Goal: Task Accomplishment & Management: Complete application form

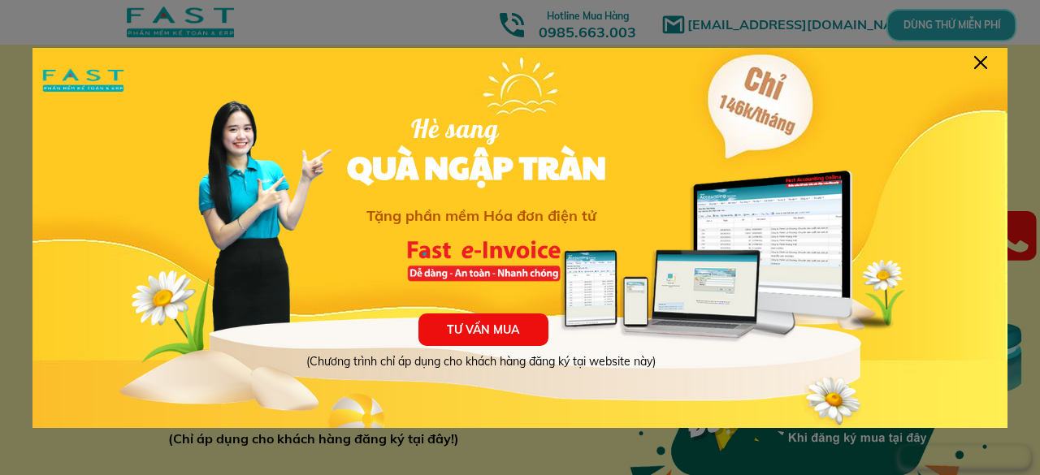
click at [982, 59] on div at bounding box center [981, 62] width 13 height 13
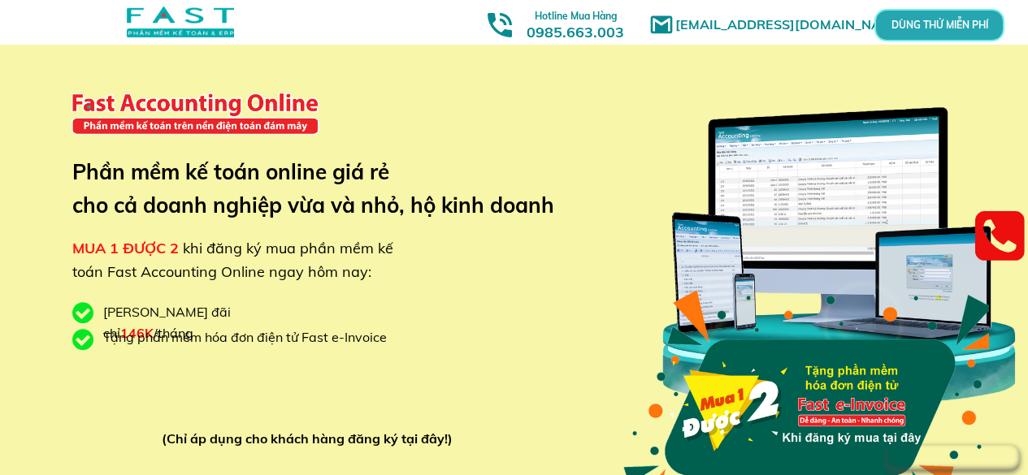
drag, startPoint x: 525, startPoint y: 150, endPoint x: 600, endPoint y: 152, distance: 74.8
click at [525, 150] on div "marketingfasthn@gmail.com MUA 1 ĐƯỢC 2 khi đăng ký mua phần mềm kế toán Fast Ac…" at bounding box center [514, 306] width 780 height 613
click at [935, 28] on p "DÙNG THỬ MIỄN PHÍ" at bounding box center [939, 25] width 126 height 29
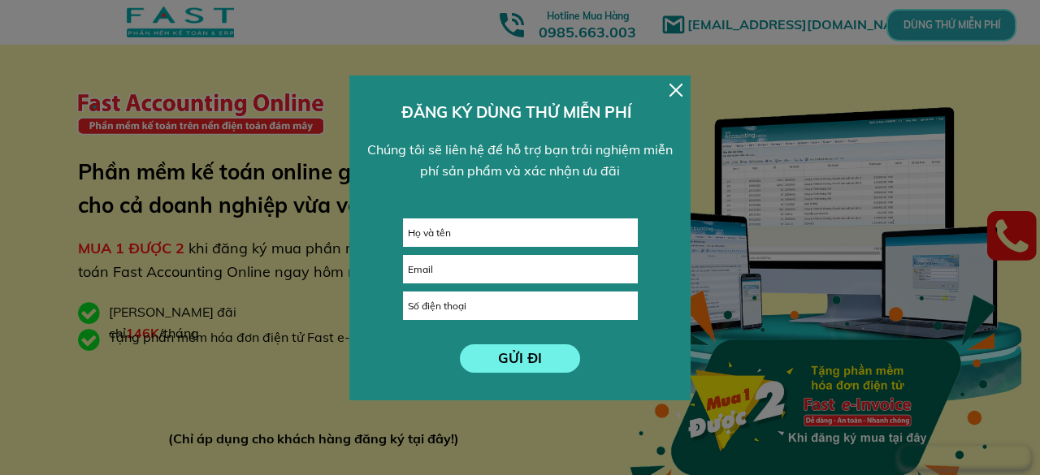
click at [489, 223] on input "text" at bounding box center [520, 232] width 233 height 27
click at [476, 162] on div "Chúng tôi sẽ liên hệ để hỗ trợ bạn trải nghiệm miễn phí sản phẩm và xác nhận ưu…" at bounding box center [520, 160] width 321 height 41
click at [677, 88] on div at bounding box center [676, 90] width 13 height 13
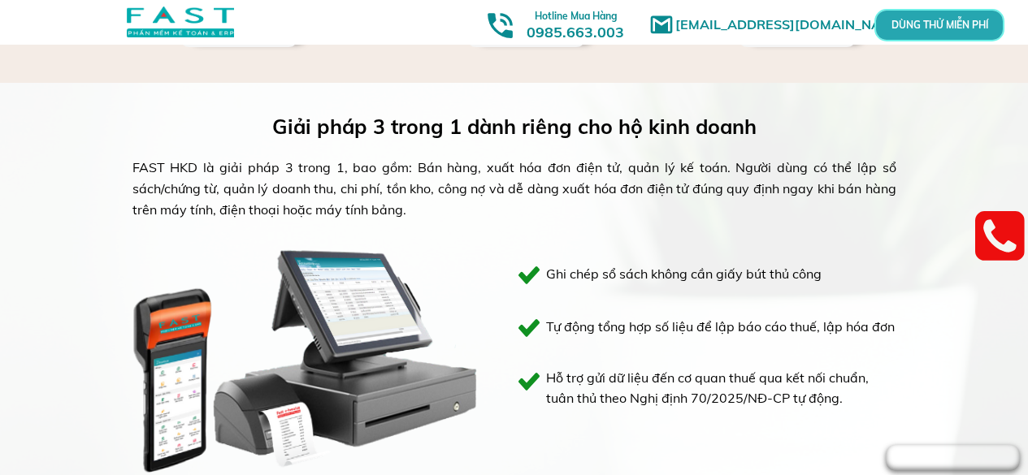
scroll to position [650, 0]
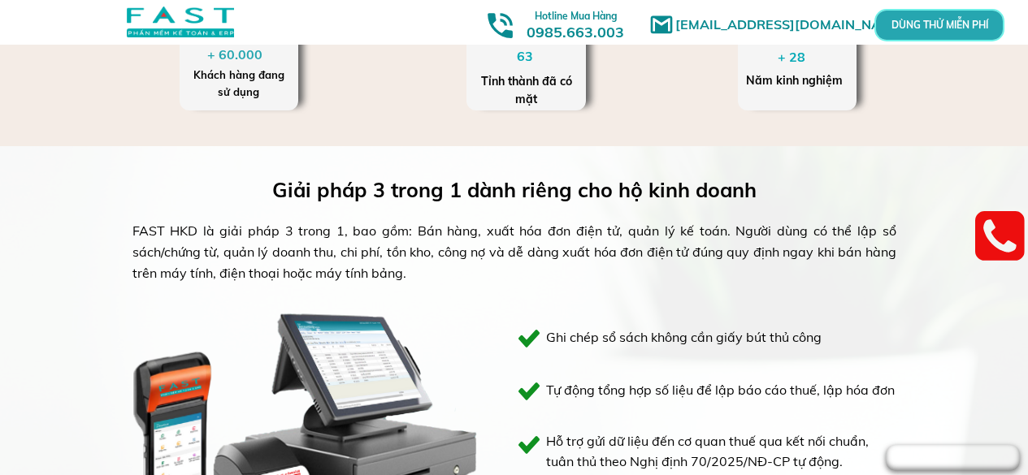
click at [372, 278] on div "FAST HKD là giải pháp 3 trong 1, bao gồm: Bán hàng, xuất hóa đơn điện tử, quản …" at bounding box center [514, 252] width 764 height 63
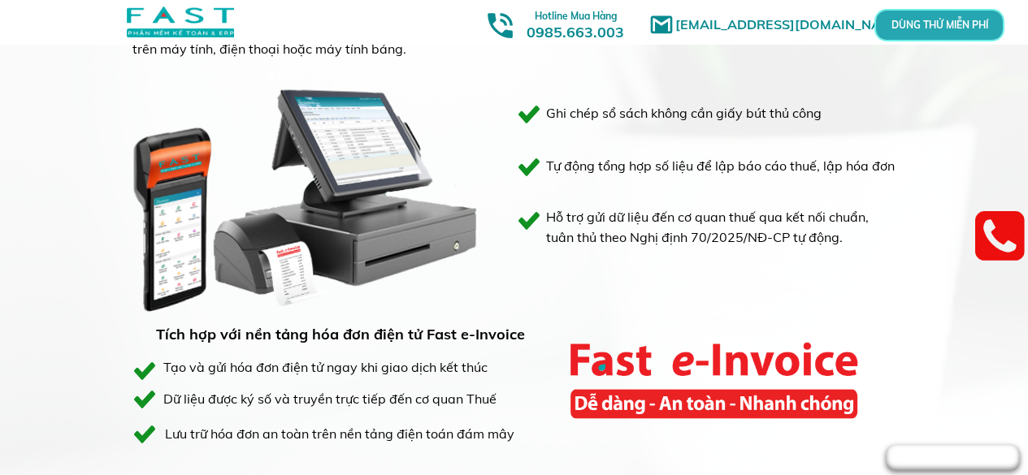
scroll to position [813, 0]
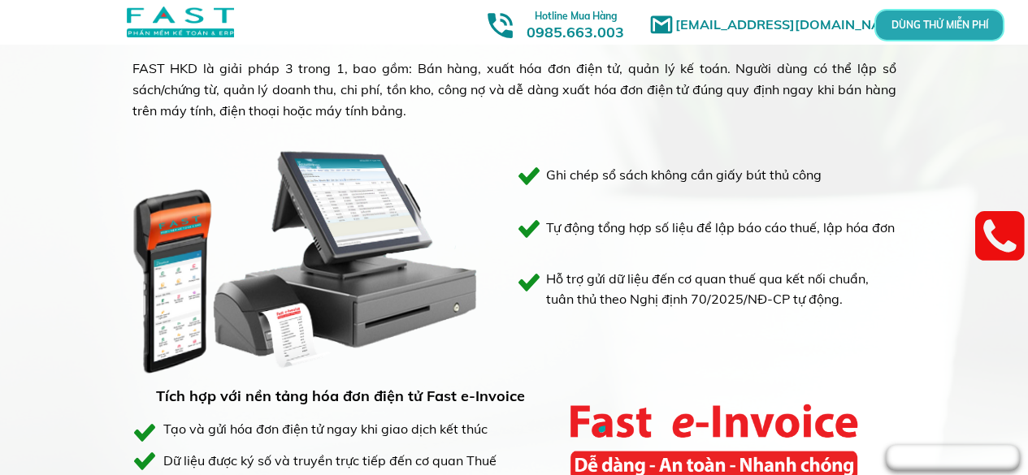
click at [452, 104] on div "FAST HKD là giải pháp 3 trong 1, bao gồm: Bán hàng, xuất hóa đơn điện tử, quản …" at bounding box center [514, 90] width 764 height 63
click at [500, 97] on div "FAST HKD là giải pháp 3 trong 1, bao gồm: Bán hàng, xuất hóa đơn điện tử, quản …" at bounding box center [514, 90] width 764 height 63
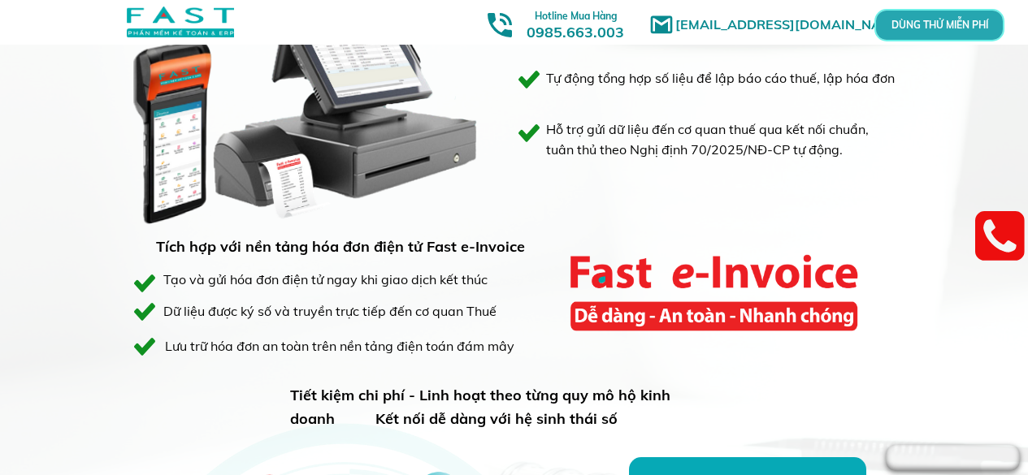
scroll to position [1057, 0]
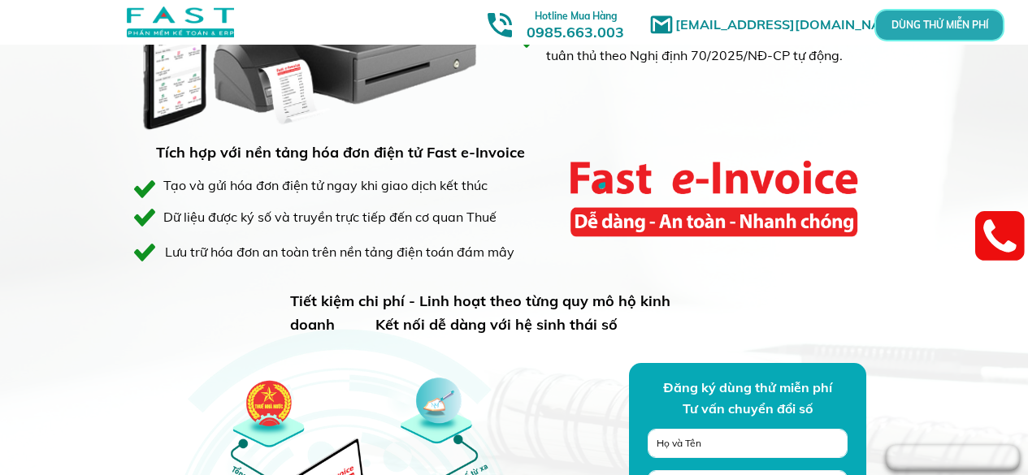
click at [264, 233] on div "Giải pháp 3 trong 1 dành riêng cho hộ kinh doanh FAST HKD là giải pháp 3 trong …" at bounding box center [514, 225] width 780 height 970
click at [449, 220] on div "Dữ liệu được ký số và truyền trực tiếp đến cơ quan Thuế" at bounding box center [357, 217] width 389 height 21
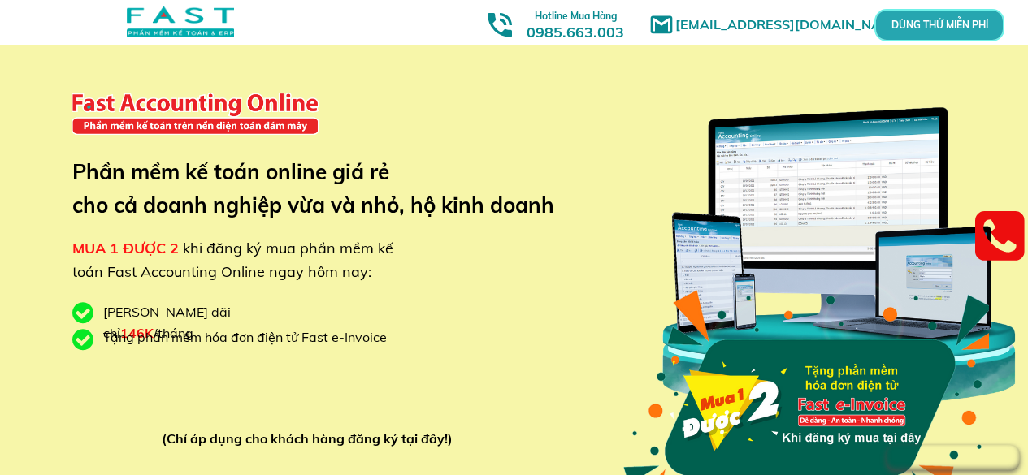
scroll to position [406, 0]
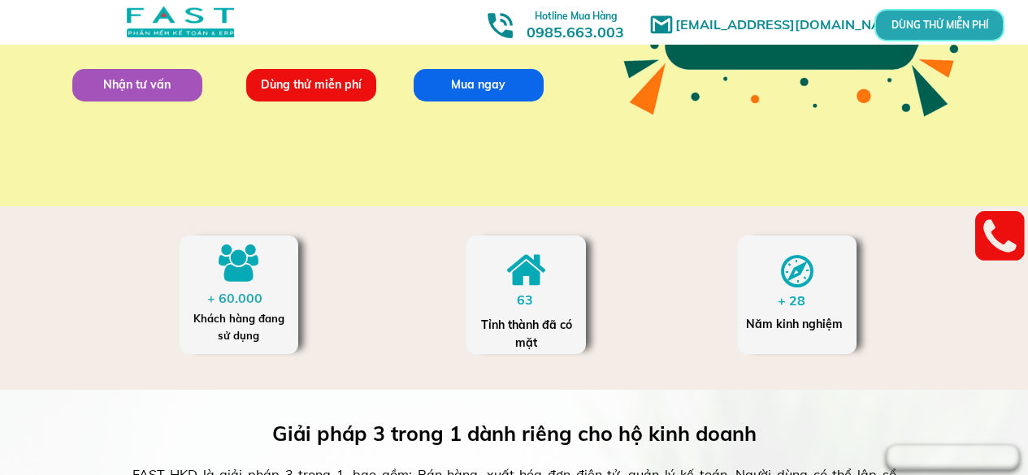
click at [294, 98] on p "Dùng thử miễn phí" at bounding box center [310, 84] width 130 height 33
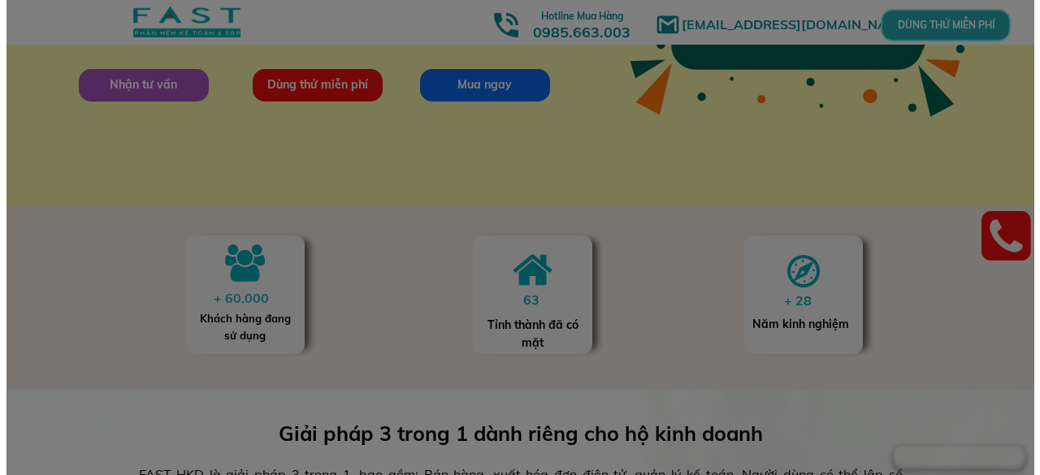
scroll to position [0, 0]
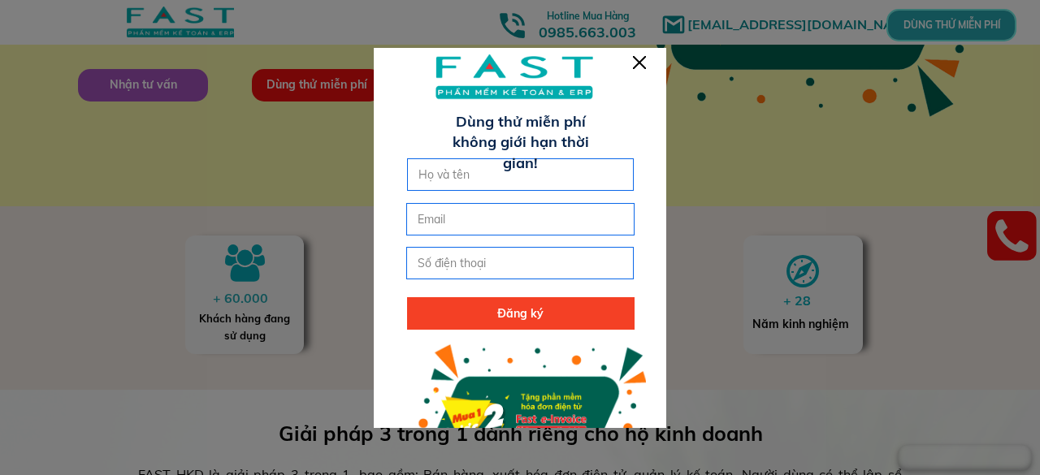
click at [484, 175] on input "text" at bounding box center [521, 174] width 213 height 31
type input "An Chinh"
click at [476, 226] on input "email" at bounding box center [520, 219] width 213 height 31
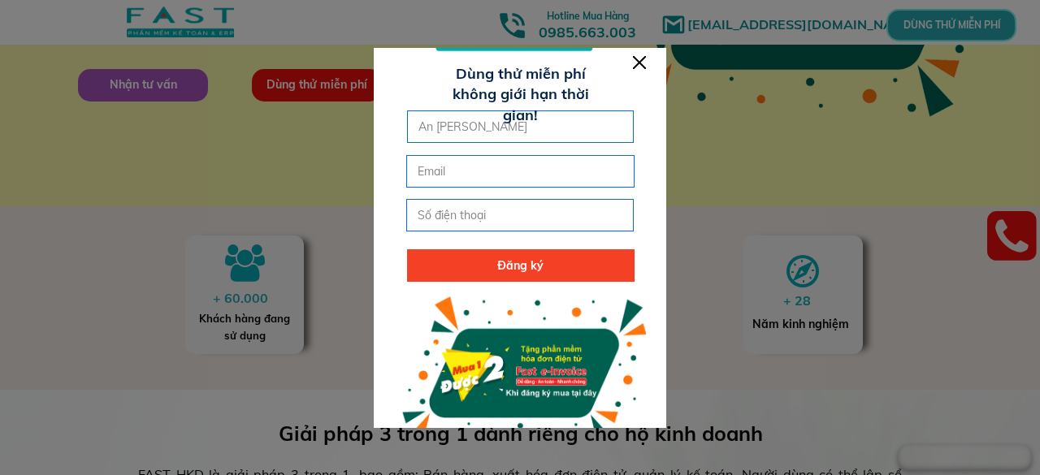
scroll to position [89, 0]
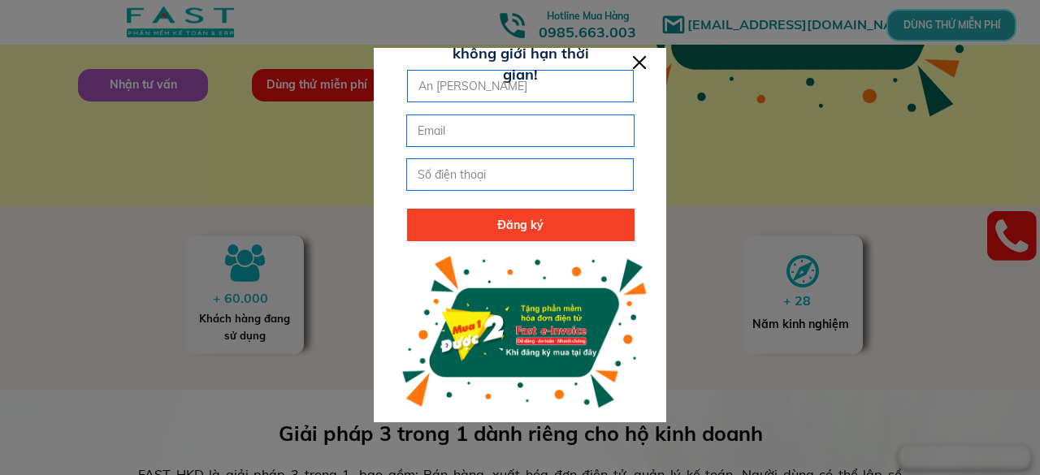
click at [514, 167] on input "tel" at bounding box center [520, 174] width 213 height 31
click at [514, 121] on input "email" at bounding box center [520, 130] width 213 height 31
type input "[EMAIL_ADDRESS][DOMAIN_NAME]"
click at [475, 245] on div at bounding box center [520, 190] width 293 height 463
click at [501, 217] on p "Đăng ký" at bounding box center [521, 225] width 228 height 33
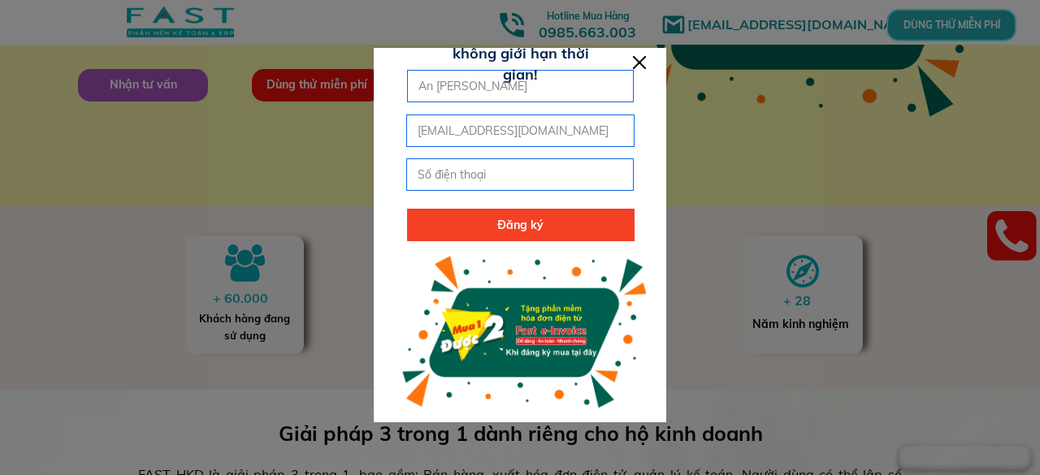
click at [510, 181] on input "tel" at bounding box center [520, 174] width 213 height 31
type input "0385888289"
click button "submit" at bounding box center [0, 0] width 0 height 0
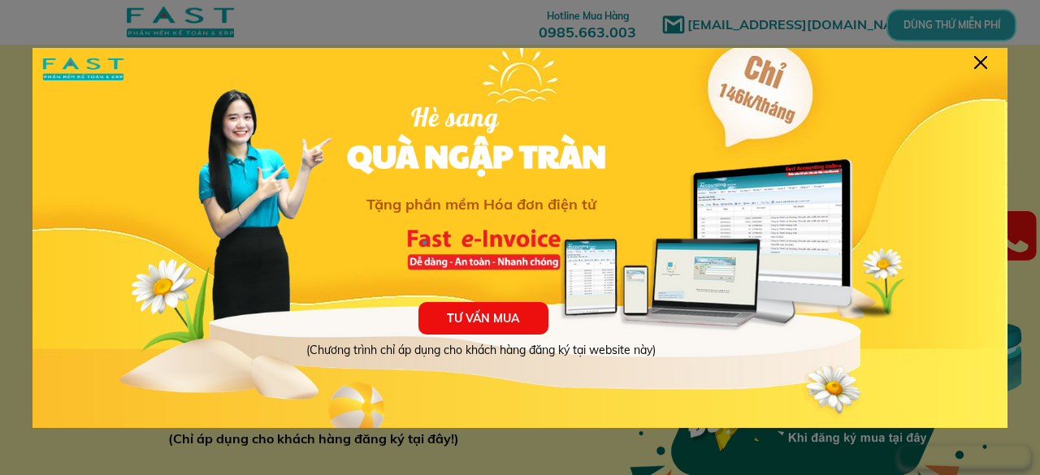
scroll to position [26, 0]
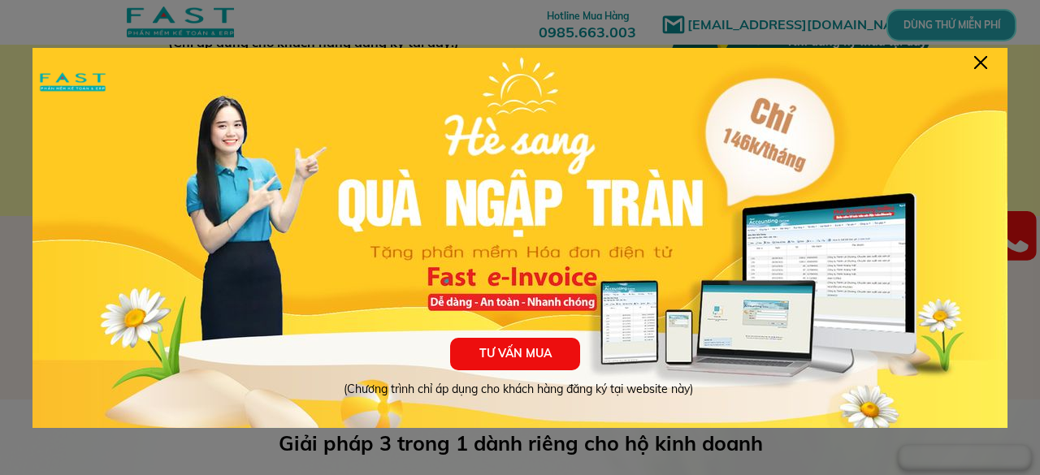
click at [981, 64] on div at bounding box center [981, 62] width 13 height 13
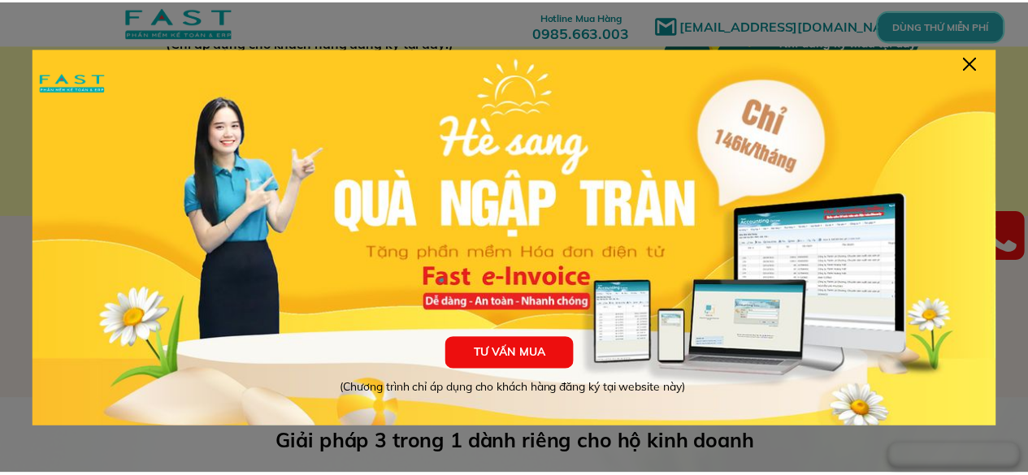
scroll to position [397, 0]
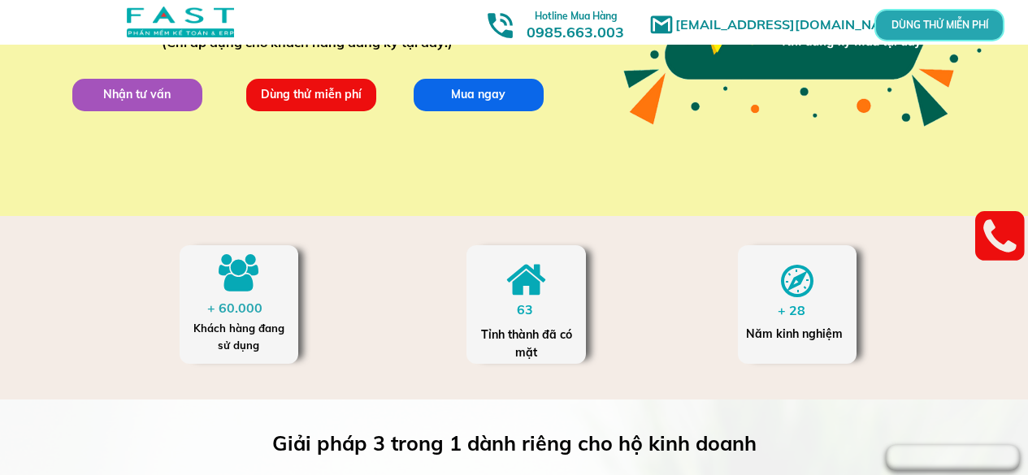
click at [292, 89] on p "Dùng thử miễn phí" at bounding box center [310, 94] width 130 height 33
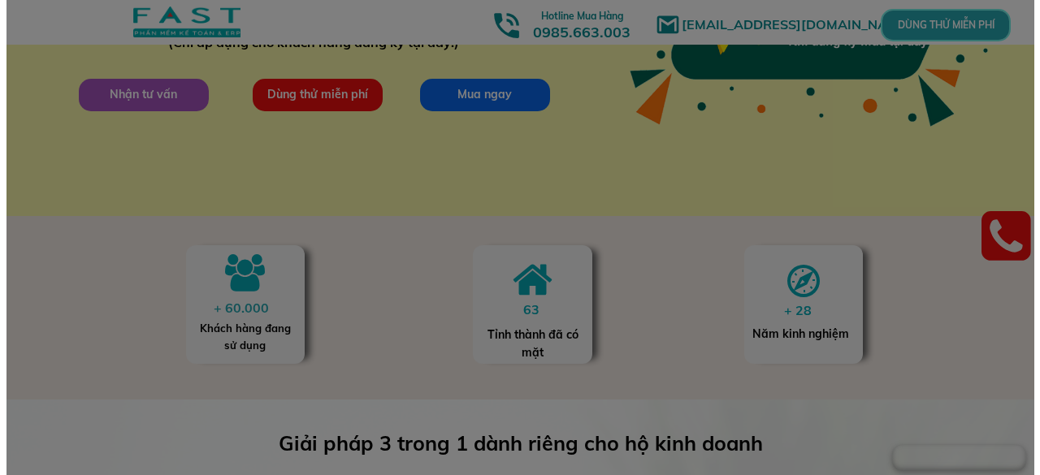
scroll to position [0, 0]
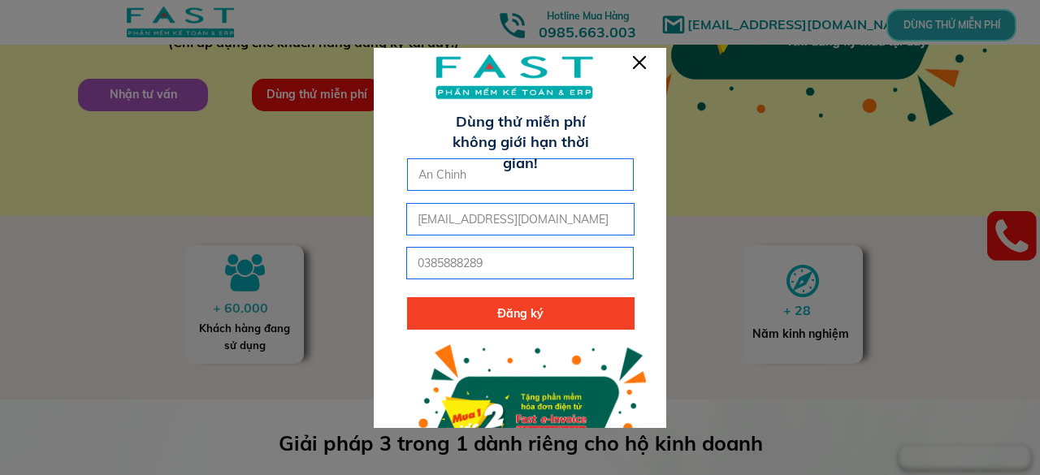
click at [632, 65] on div at bounding box center [520, 278] width 293 height 463
click at [642, 59] on div at bounding box center [639, 62] width 13 height 13
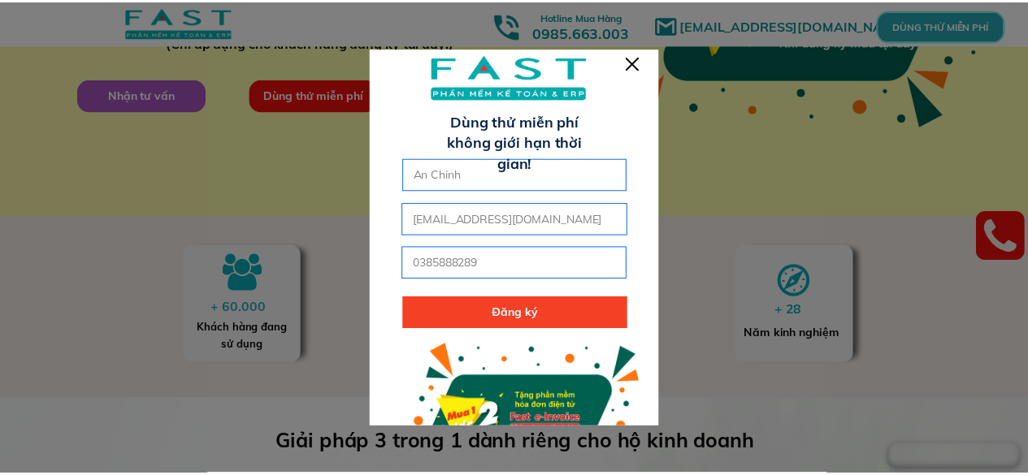
scroll to position [397, 0]
